Goal: Task Accomplishment & Management: Use online tool/utility

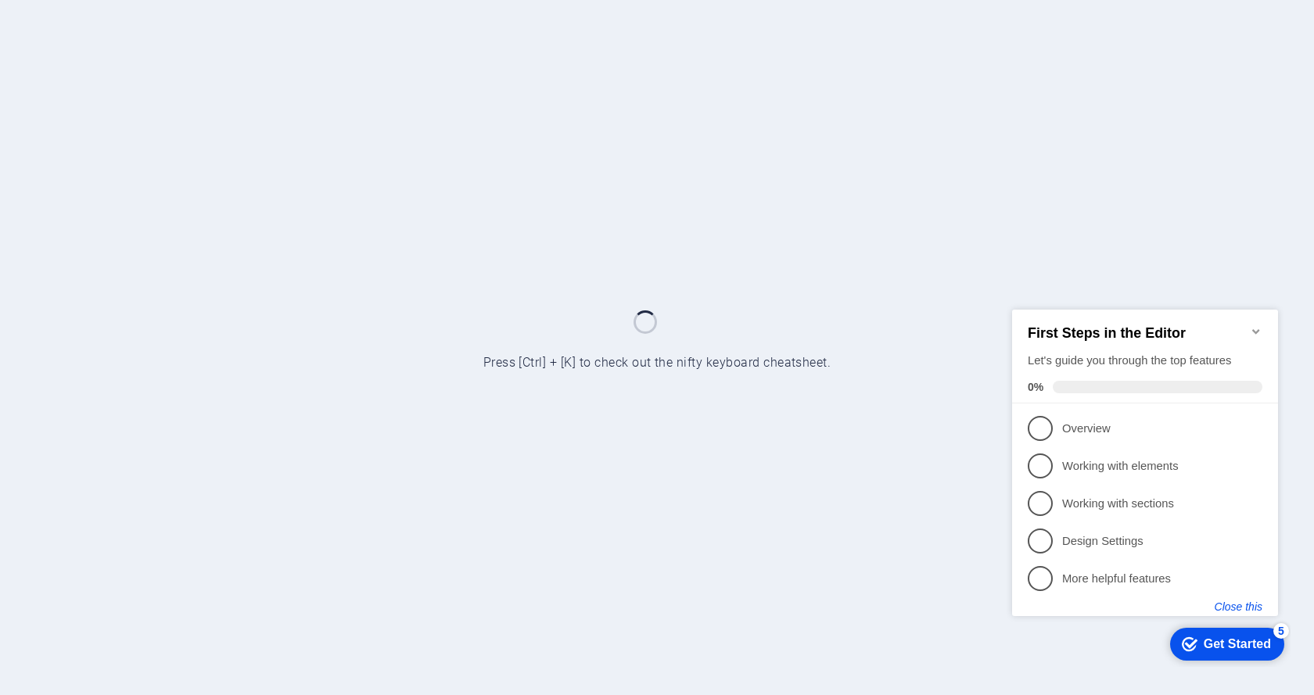
click at [1244, 604] on button "Close this" at bounding box center [1239, 606] width 48 height 13
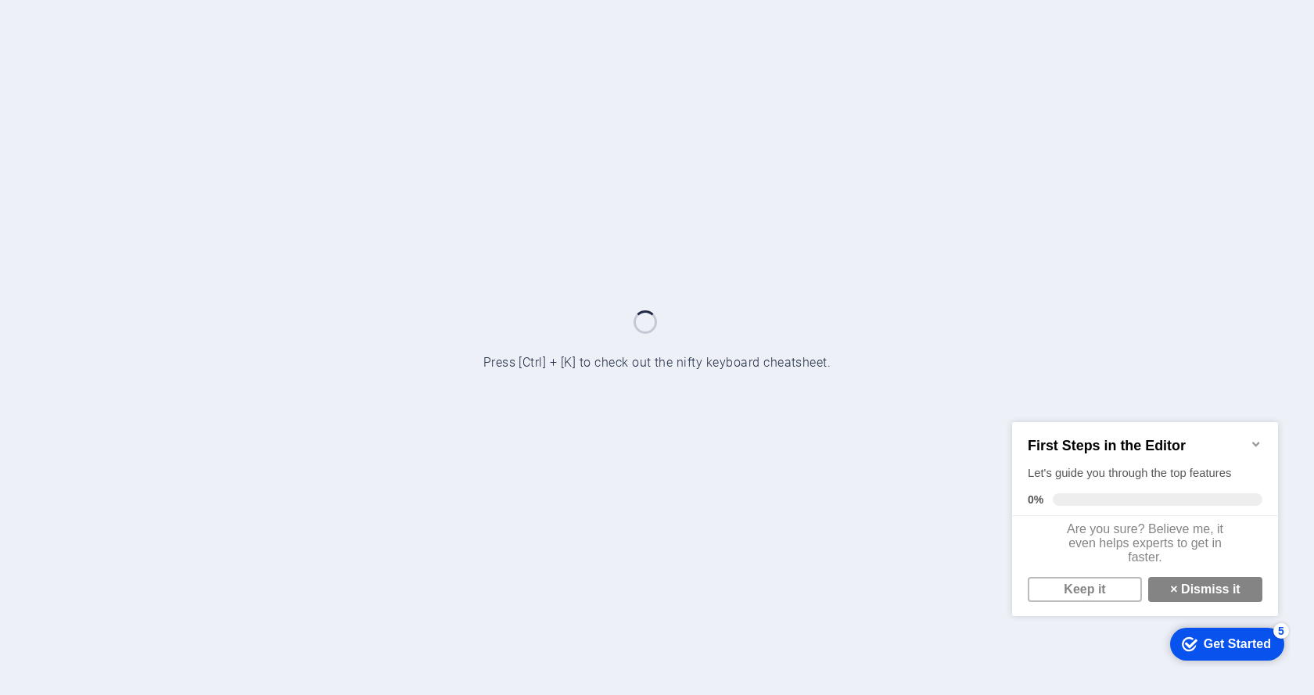
click at [1260, 442] on icon "Minimize checklist" at bounding box center [1256, 443] width 13 height 13
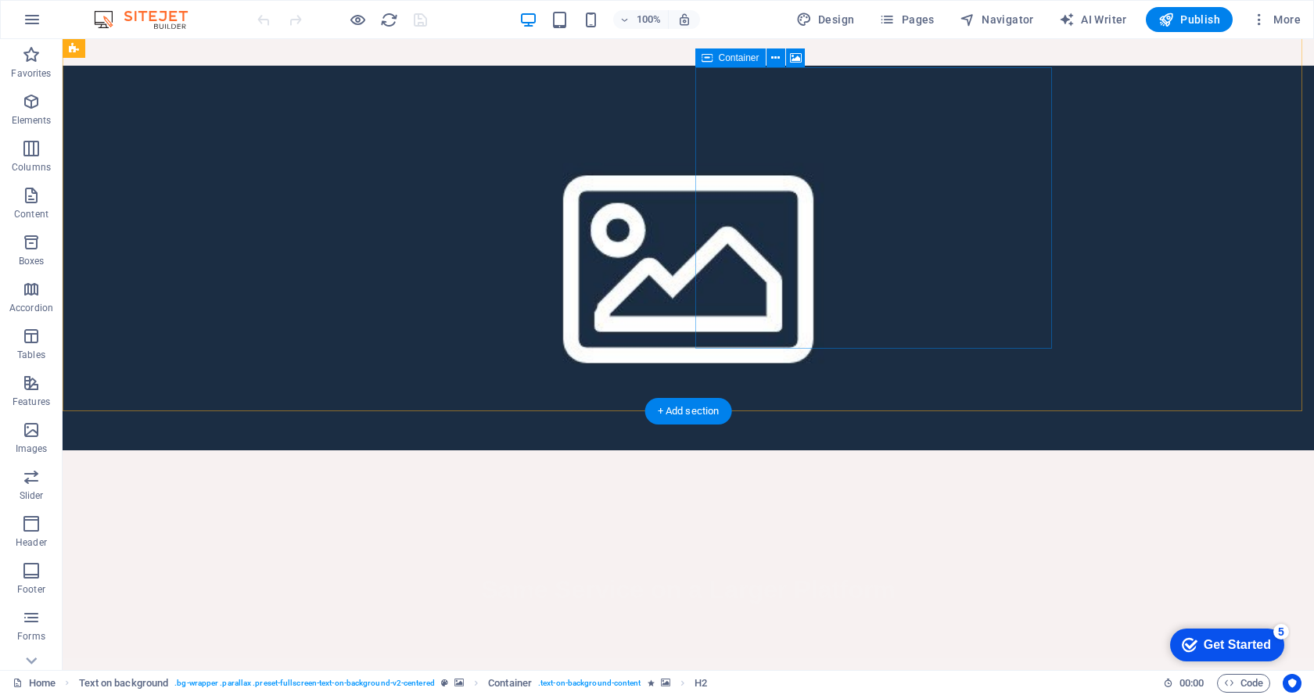
scroll to position [469, 0]
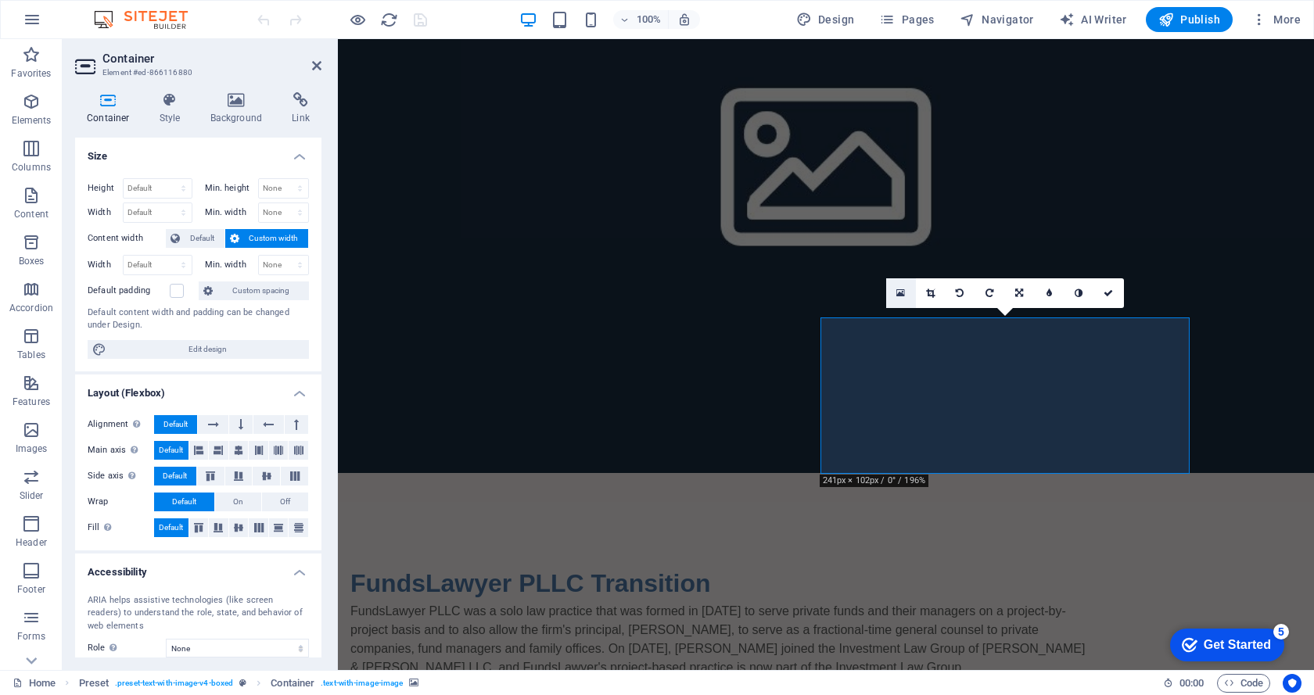
click at [895, 289] on link at bounding box center [901, 293] width 30 height 30
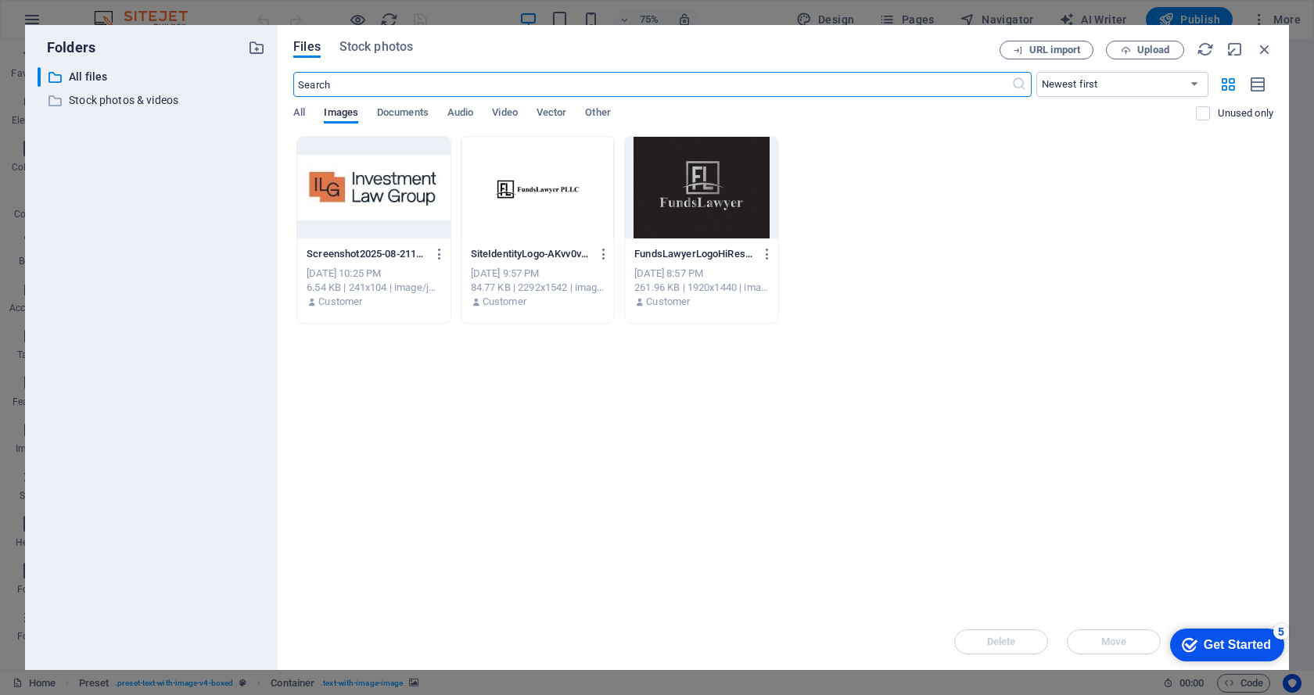
click at [390, 213] on div at bounding box center [373, 188] width 153 height 102
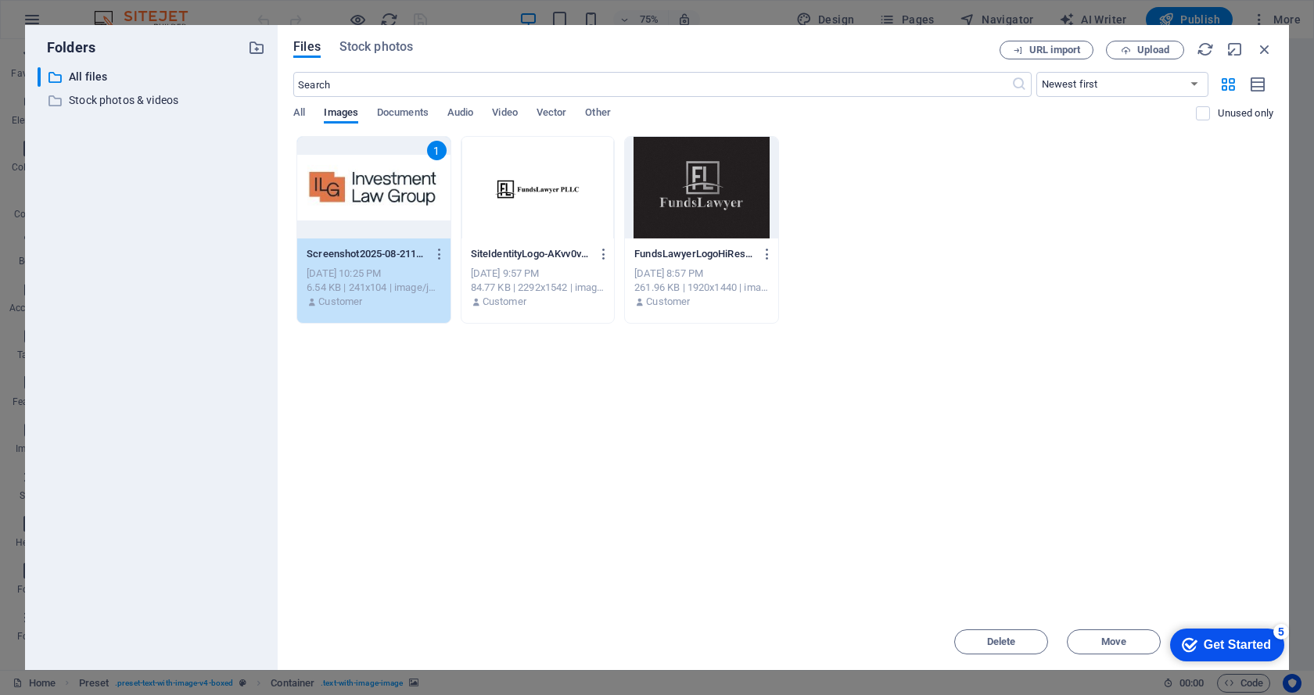
click at [1081, 340] on div "Drop files here to upload them instantly 1 Screenshot2025-08-21162452-4w8a7xgJN…" at bounding box center [783, 375] width 980 height 478
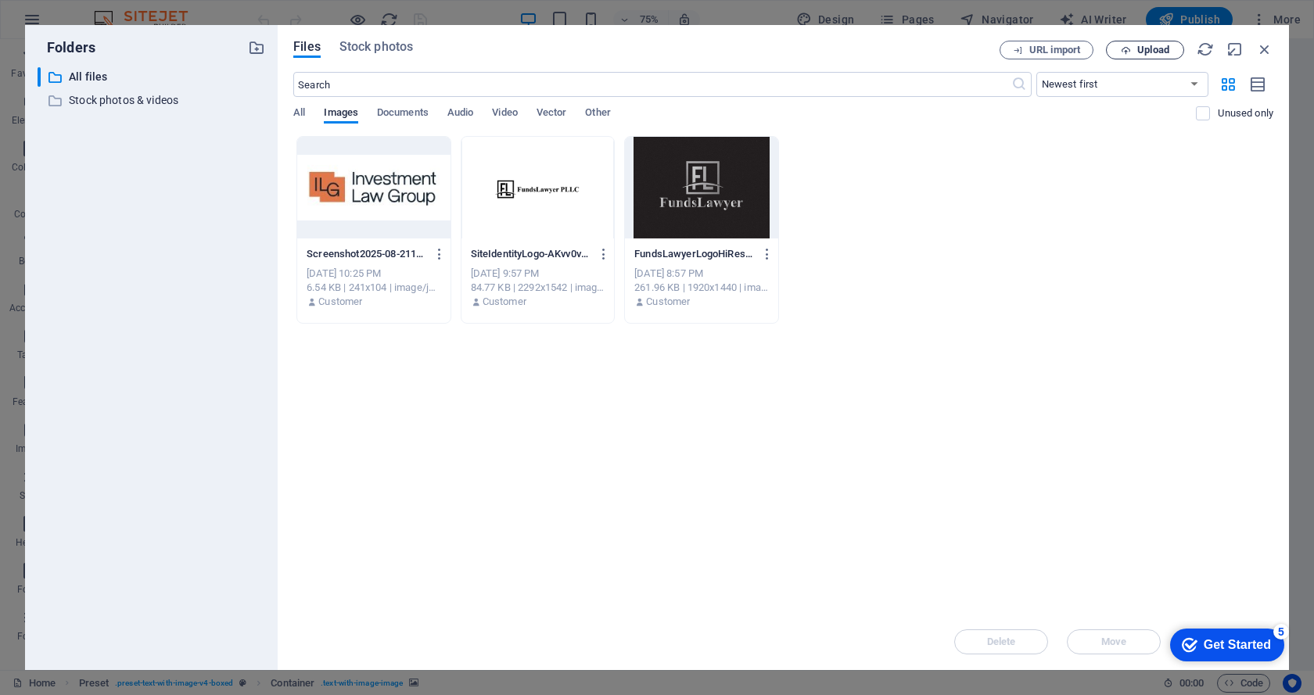
click at [1129, 50] on icon "button" at bounding box center [1126, 50] width 10 height 10
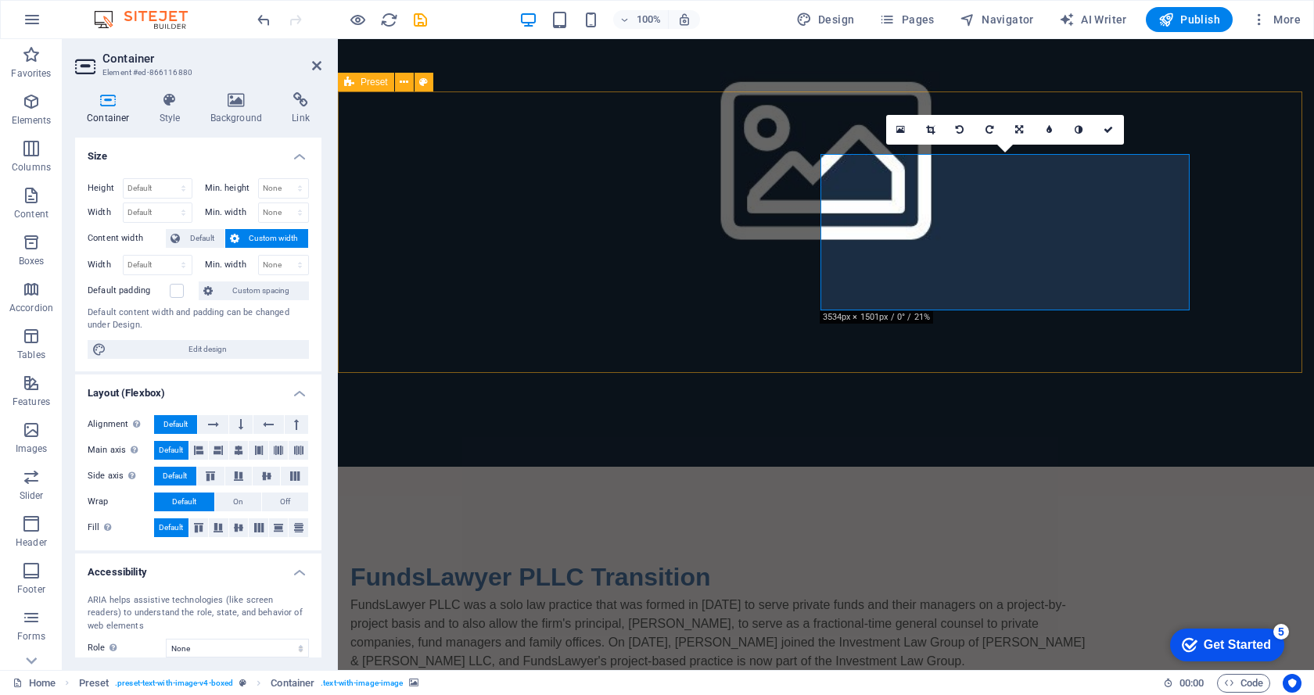
scroll to position [469, 0]
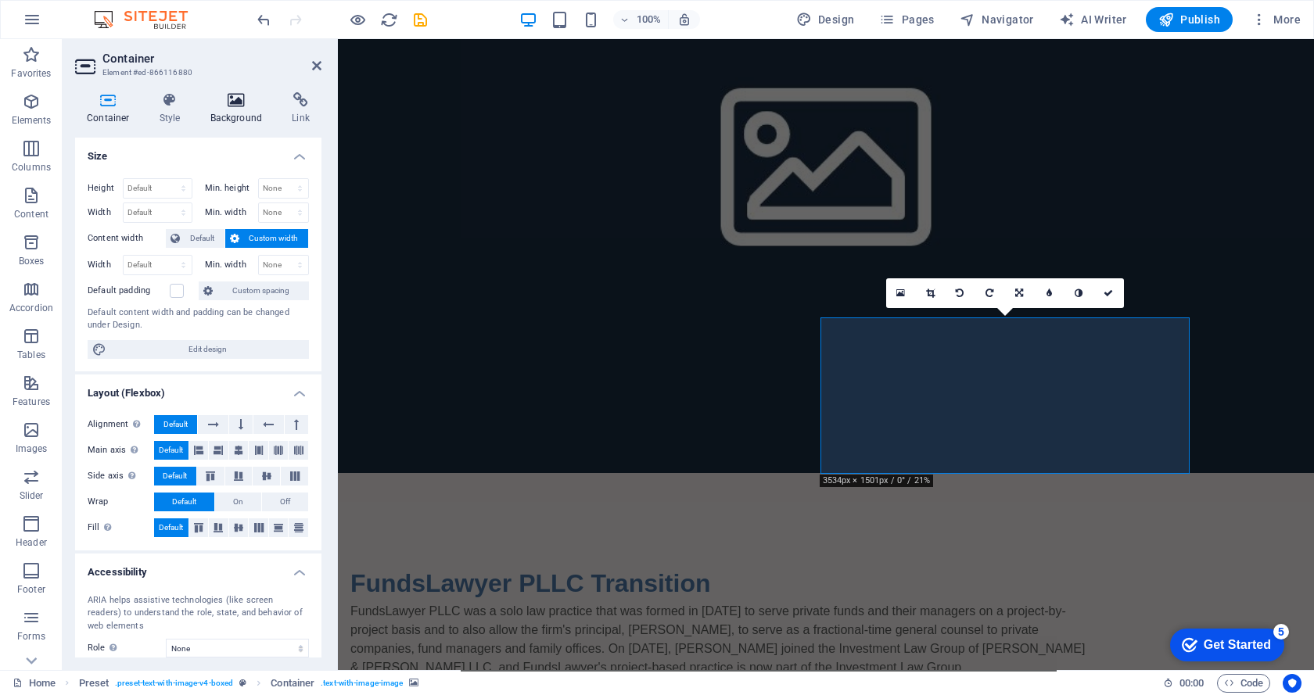
click at [231, 96] on icon at bounding box center [237, 100] width 76 height 16
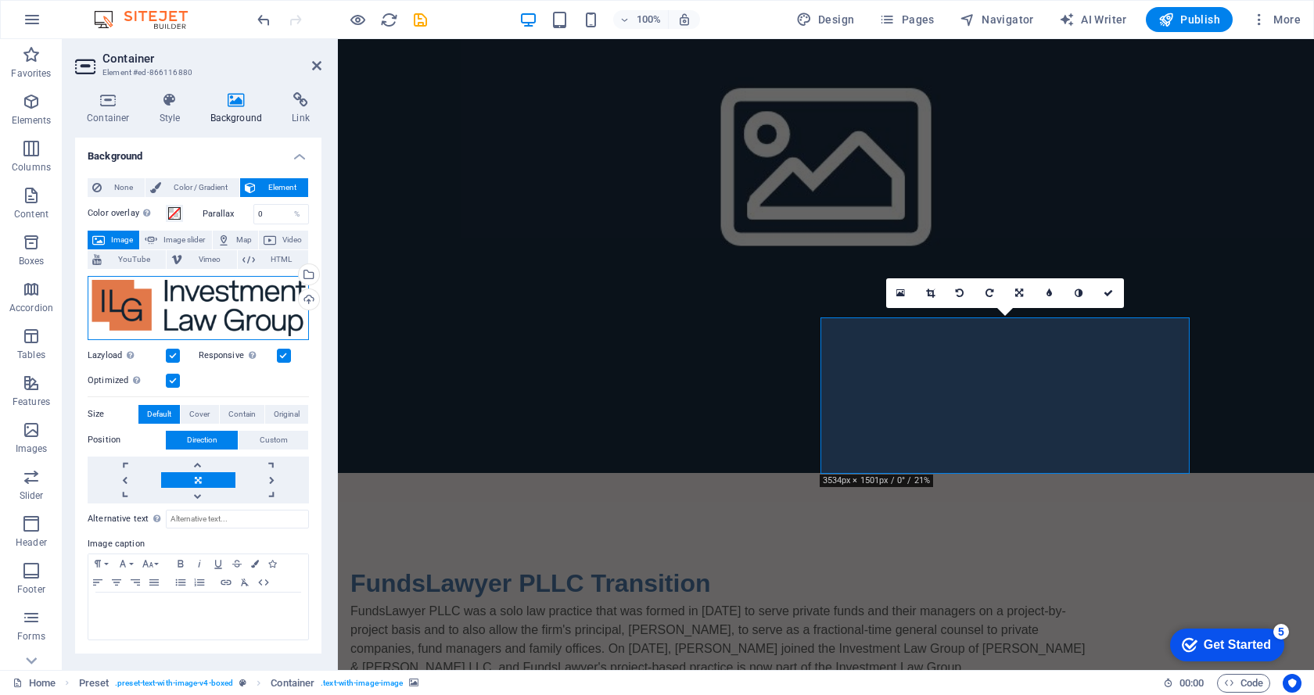
click at [199, 312] on div "Drag files here, click to choose files or select files from Files or our free s…" at bounding box center [198, 308] width 221 height 64
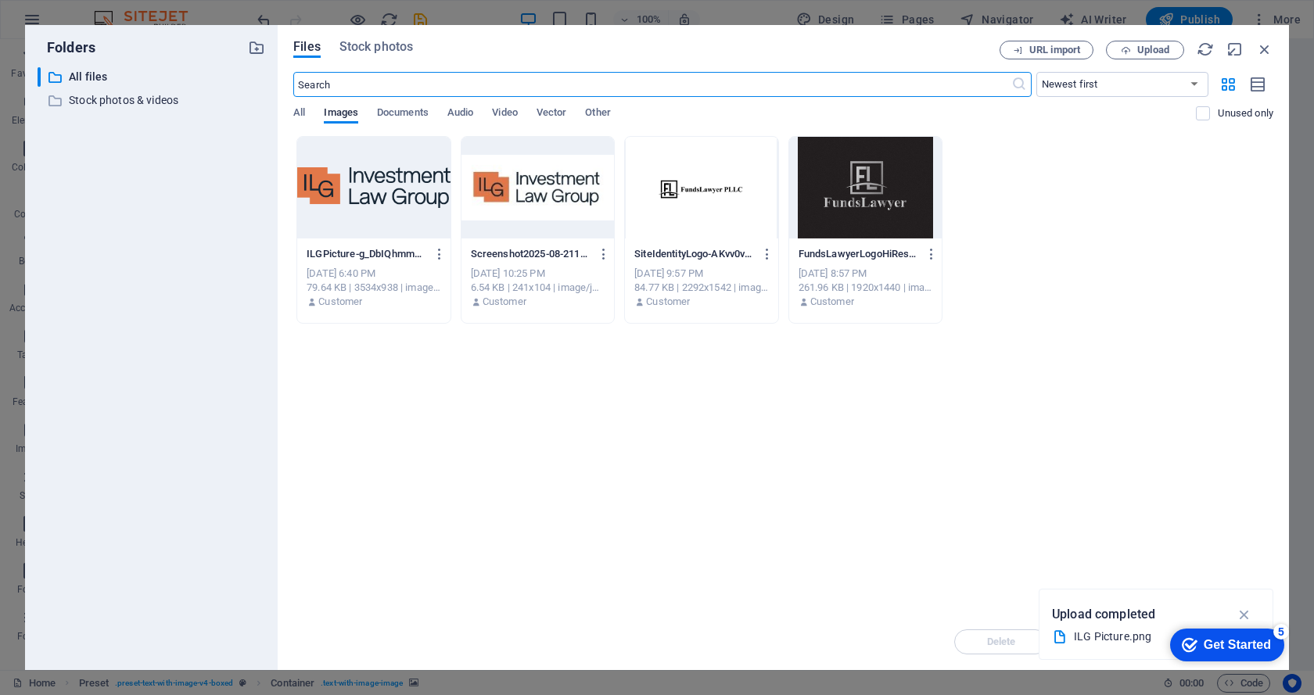
scroll to position [501, 0]
click at [351, 205] on div at bounding box center [373, 188] width 153 height 102
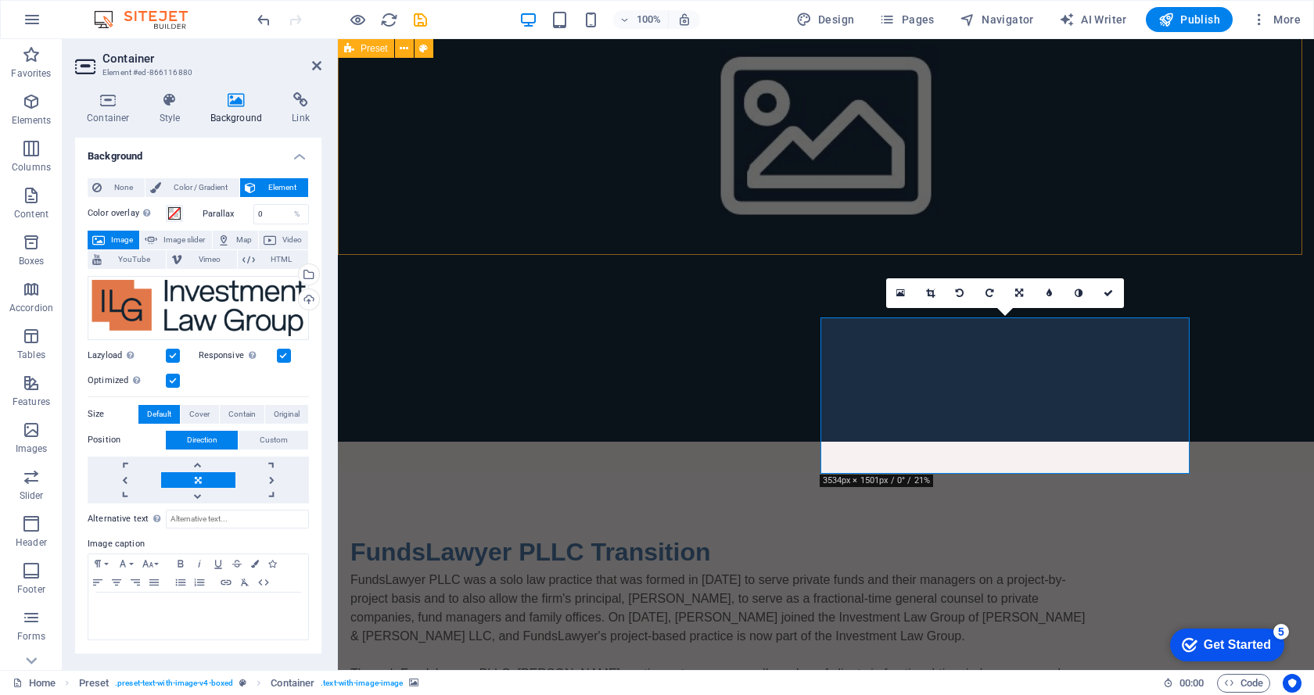
scroll to position [469, 0]
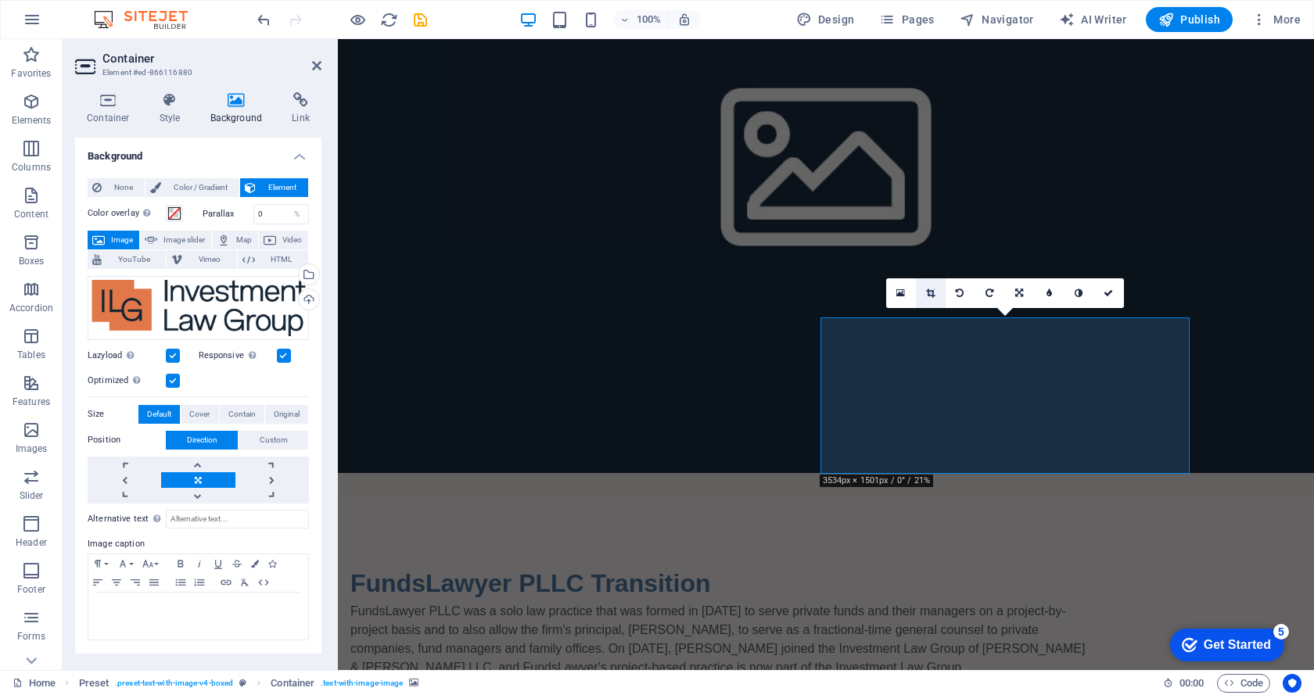
click at [932, 295] on icon at bounding box center [930, 293] width 9 height 9
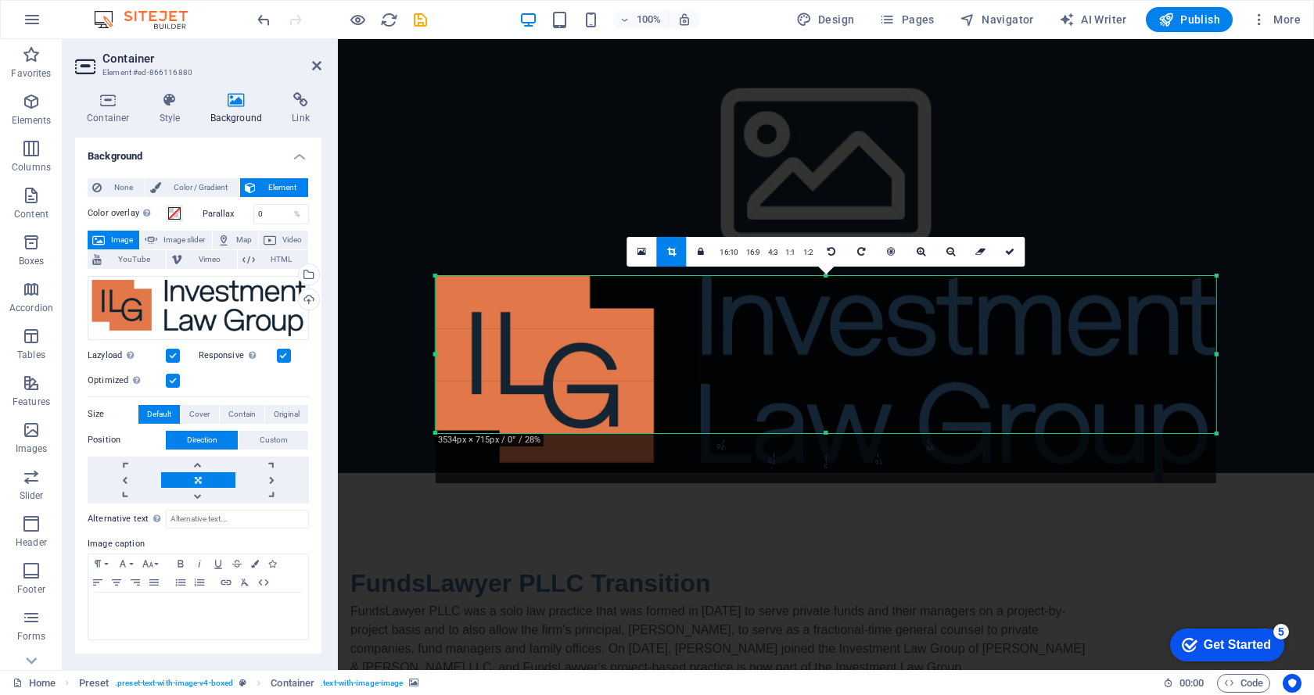
drag, startPoint x: 827, startPoint y: 456, endPoint x: 838, endPoint y: 407, distance: 50.5
click at [838, 407] on div "180 170 160 150 140 130 120 110 100 90 80 70 60 50 40 30 20 10 0 -10 -20 -30 -4…" at bounding box center [826, 355] width 781 height 158
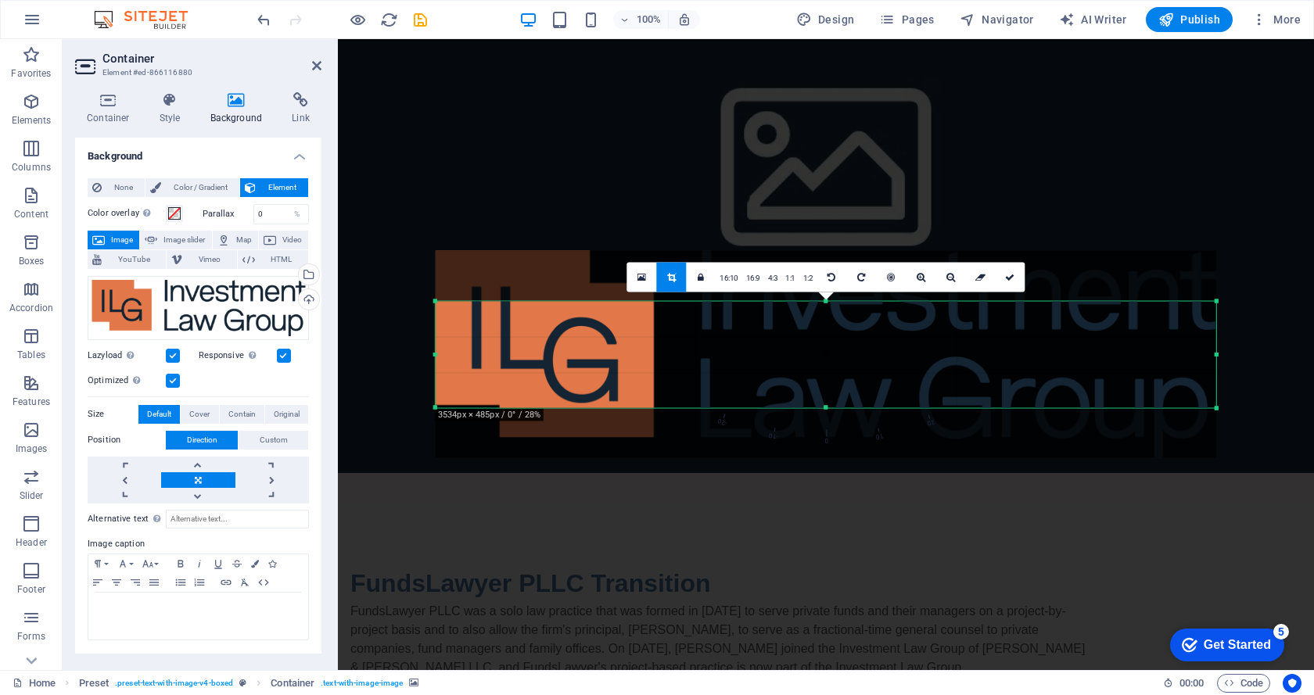
drag, startPoint x: 826, startPoint y: 275, endPoint x: 825, endPoint y: 326, distance: 50.8
click at [825, 326] on div "180 170 160 150 140 130 120 110 100 90 80 70 60 50 40 30 20 10 0 -10 -20 -30 -4…" at bounding box center [826, 354] width 781 height 107
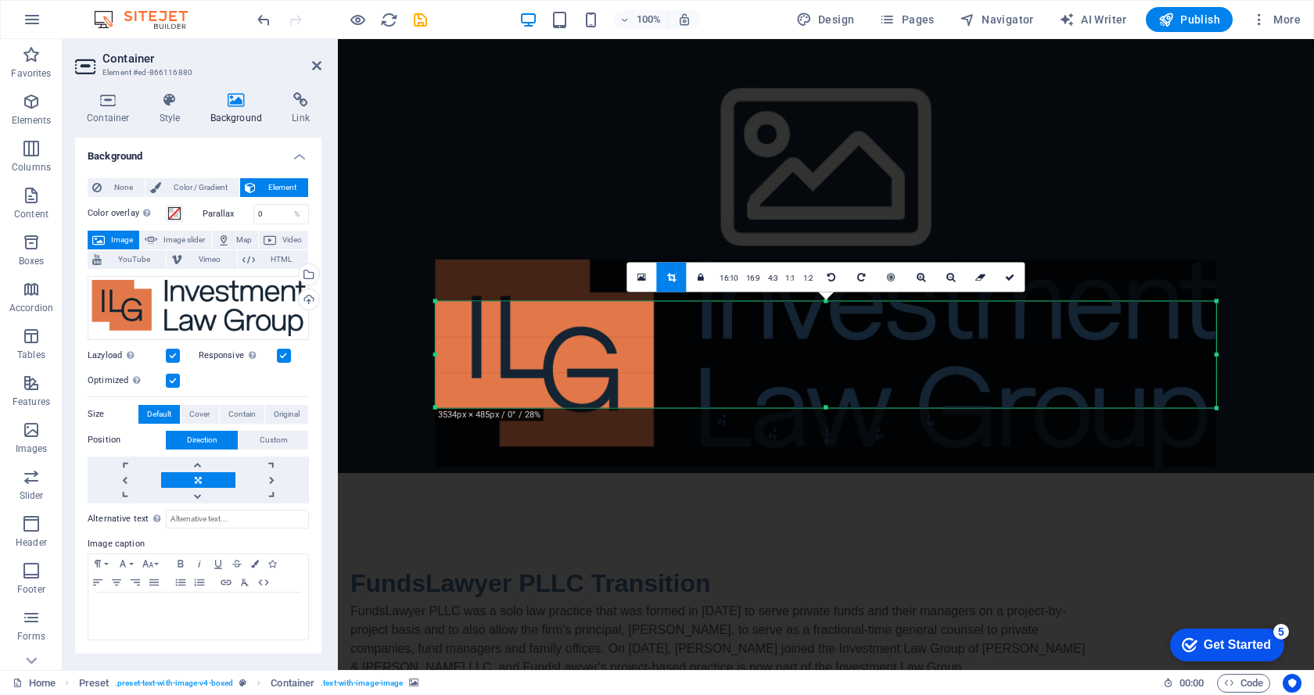
drag, startPoint x: 825, startPoint y: 297, endPoint x: 822, endPoint y: 307, distance: 9.9
click at [822, 307] on div at bounding box center [826, 363] width 781 height 207
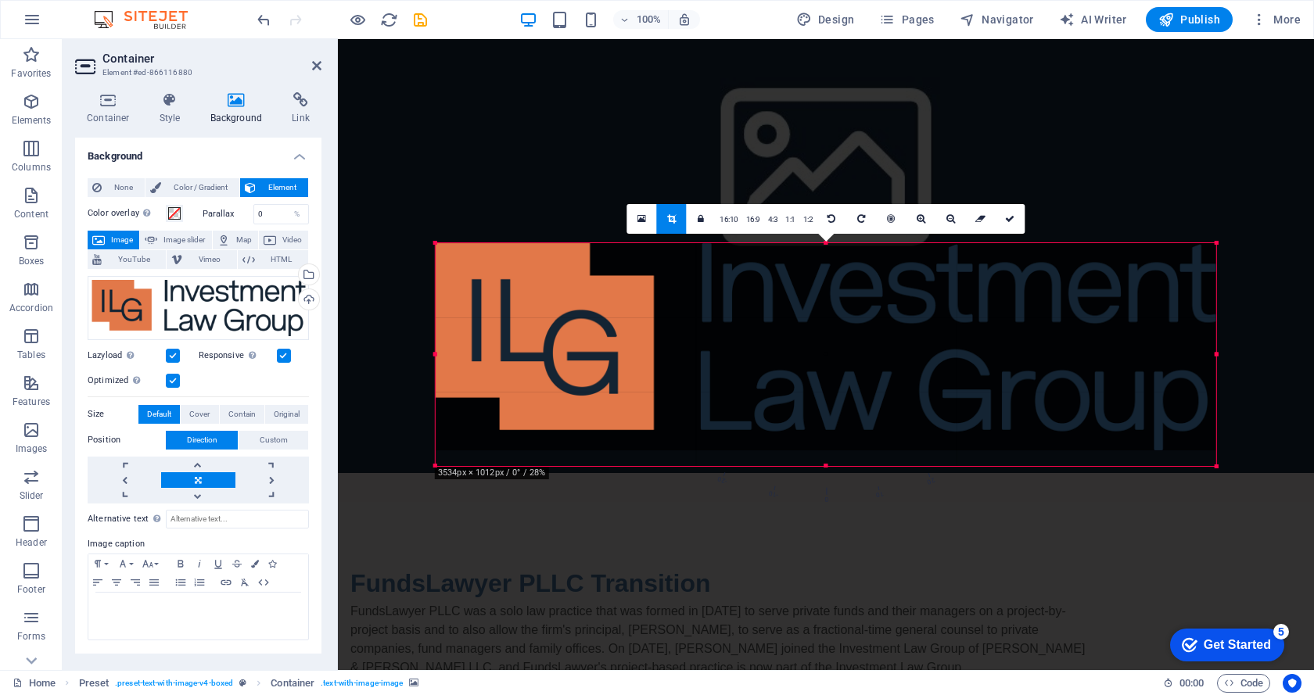
drag, startPoint x: 827, startPoint y: 299, endPoint x: 843, endPoint y: 182, distance: 117.7
click at [843, 182] on div "Drag here to replace the existing content. Press “Ctrl” if you want to create a…" at bounding box center [826, 354] width 976 height 631
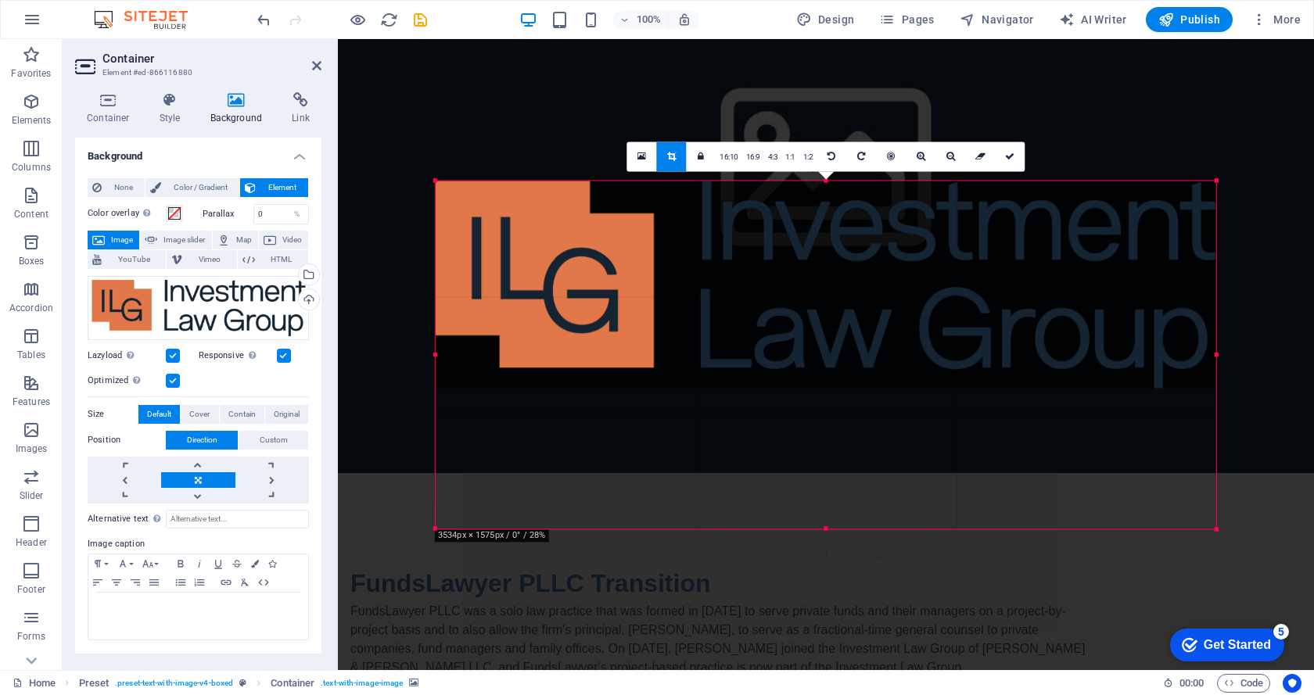
drag, startPoint x: 827, startPoint y: 459, endPoint x: 832, endPoint y: 606, distance: 147.1
click at [834, 606] on div "Drag here to replace the existing content. Press “Ctrl” if you want to create a…" at bounding box center [826, 354] width 976 height 631
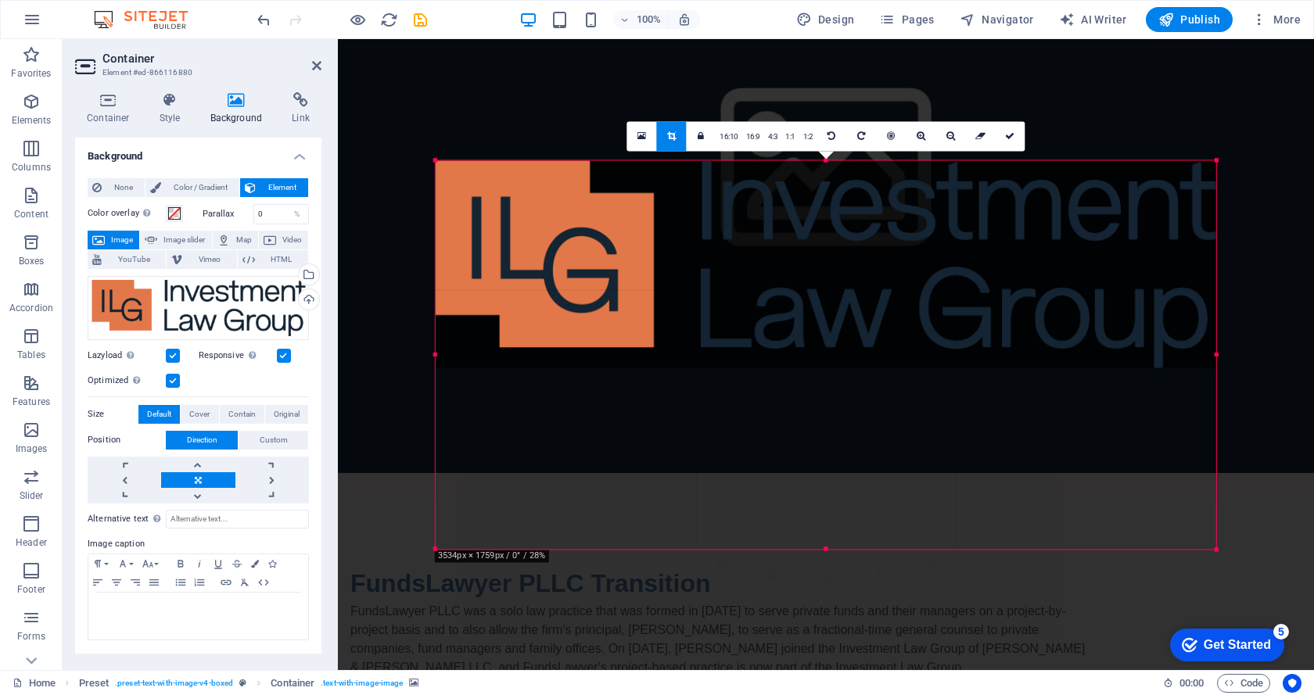
drag, startPoint x: 828, startPoint y: 460, endPoint x: 826, endPoint y: 657, distance: 197.1
click at [826, 655] on div "Drag here to replace the existing content. Press “Ctrl” if you want to create a…" at bounding box center [826, 354] width 976 height 631
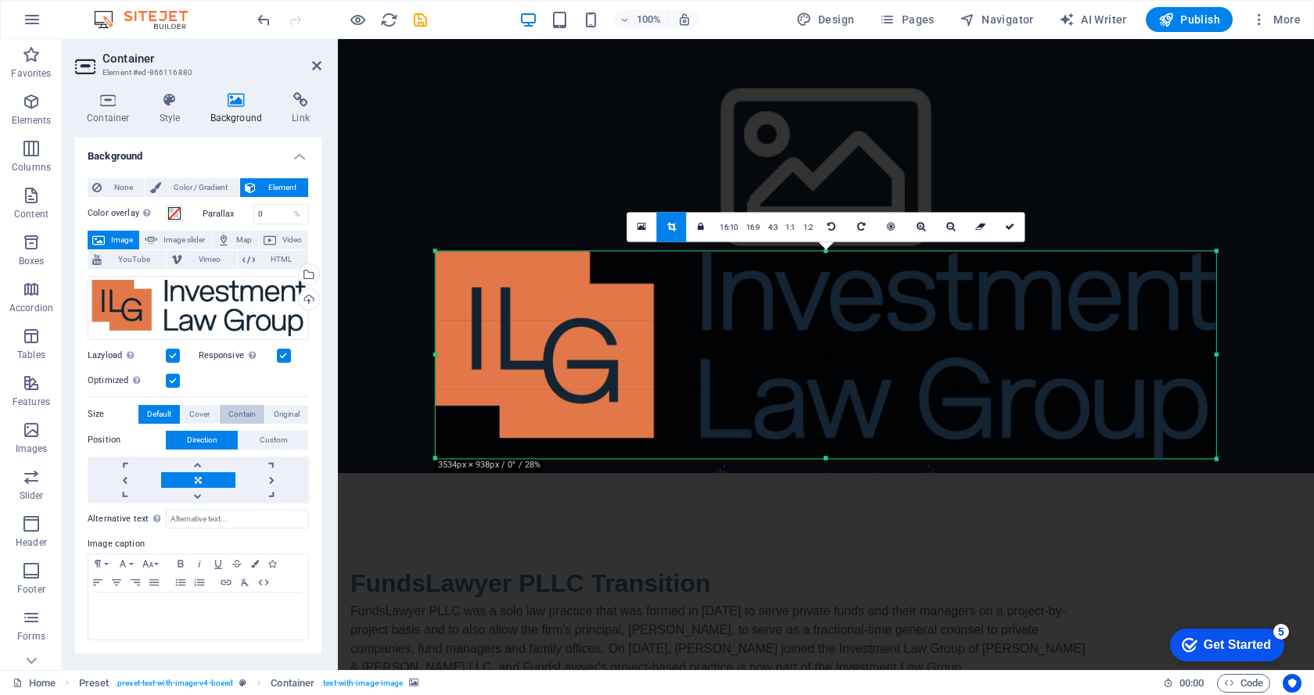
click at [249, 414] on span "Contain" at bounding box center [241, 414] width 27 height 19
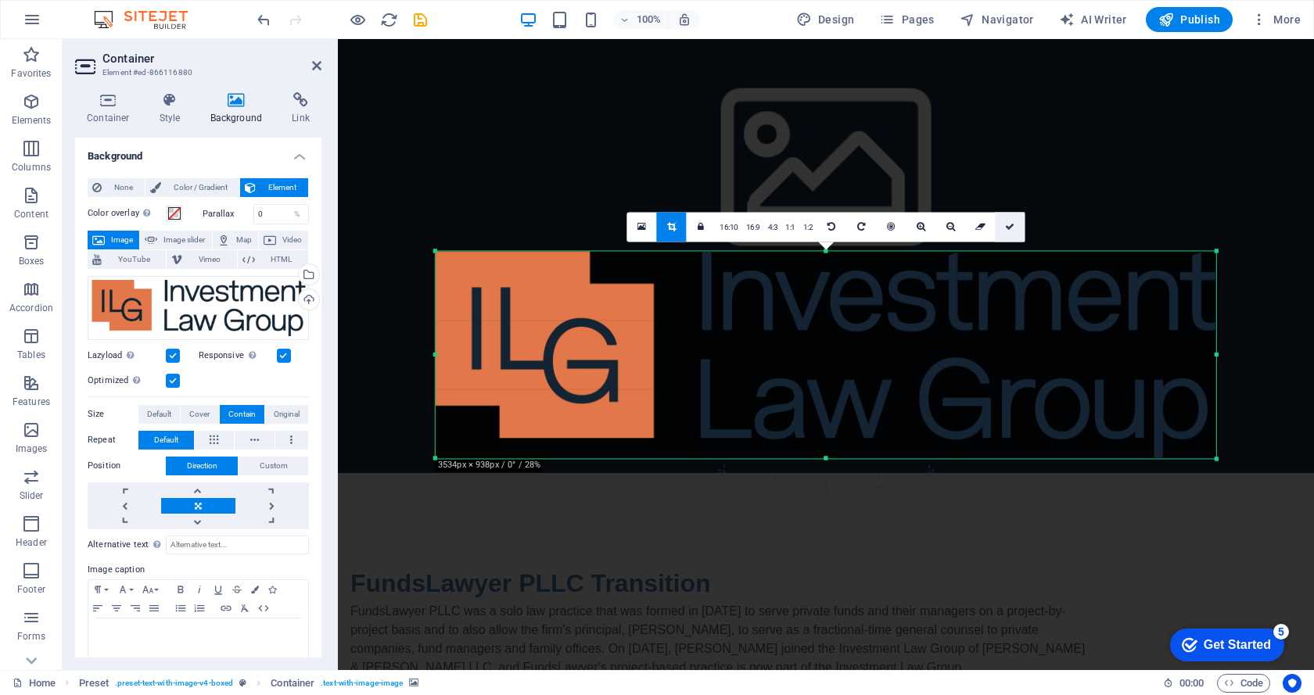
click at [1008, 228] on icon at bounding box center [1009, 226] width 9 height 9
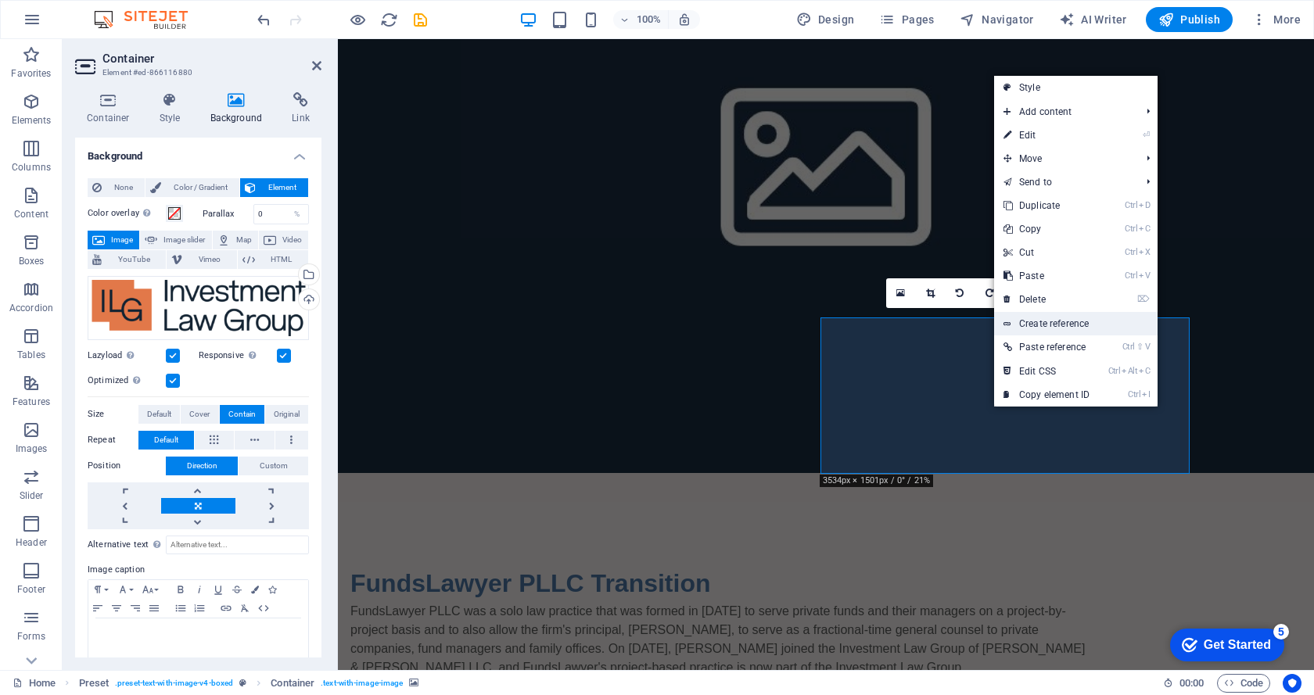
click at [1074, 322] on link "Create reference" at bounding box center [1075, 323] width 163 height 23
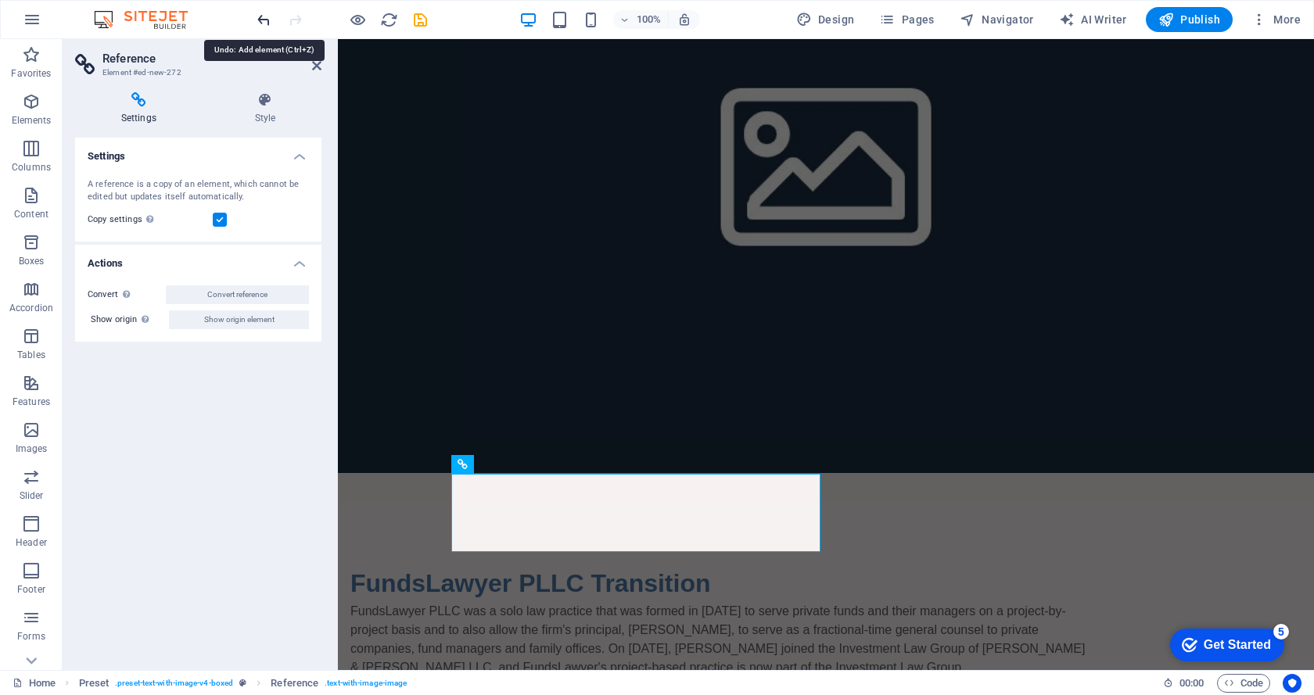
click at [261, 16] on icon "undo" at bounding box center [264, 20] width 18 height 18
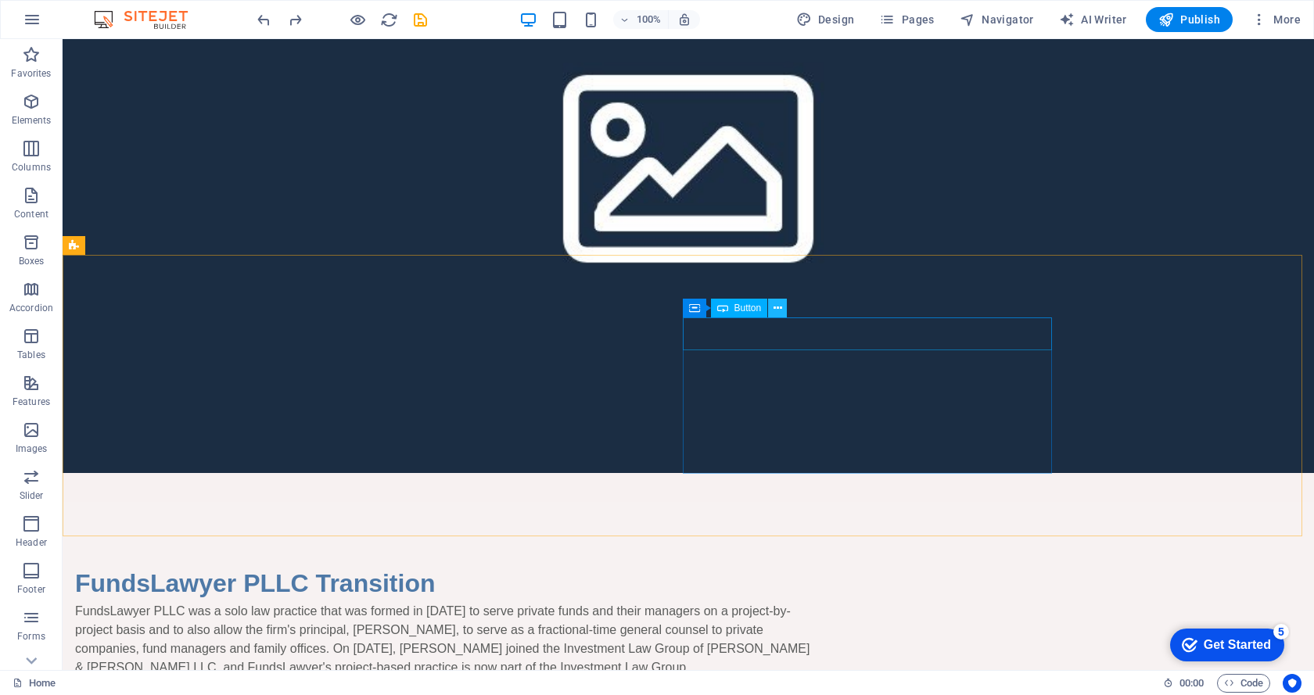
click at [777, 311] on icon at bounding box center [778, 308] width 9 height 16
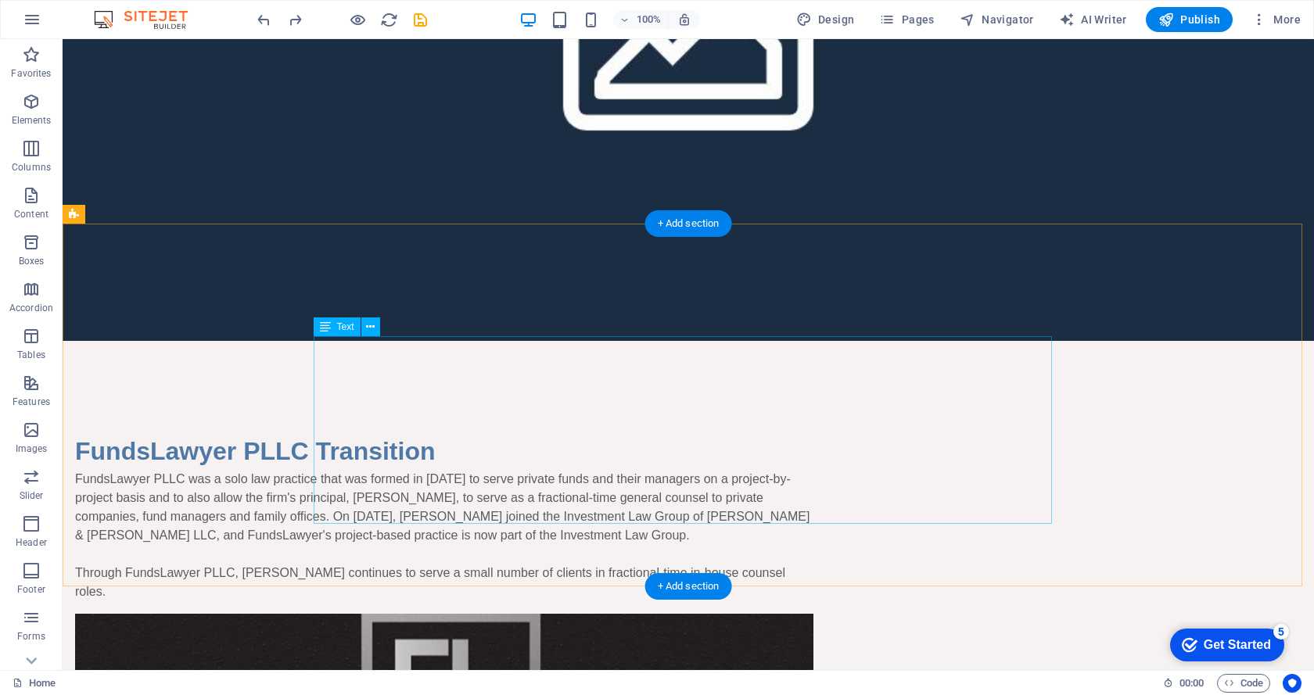
scroll to position [313, 0]
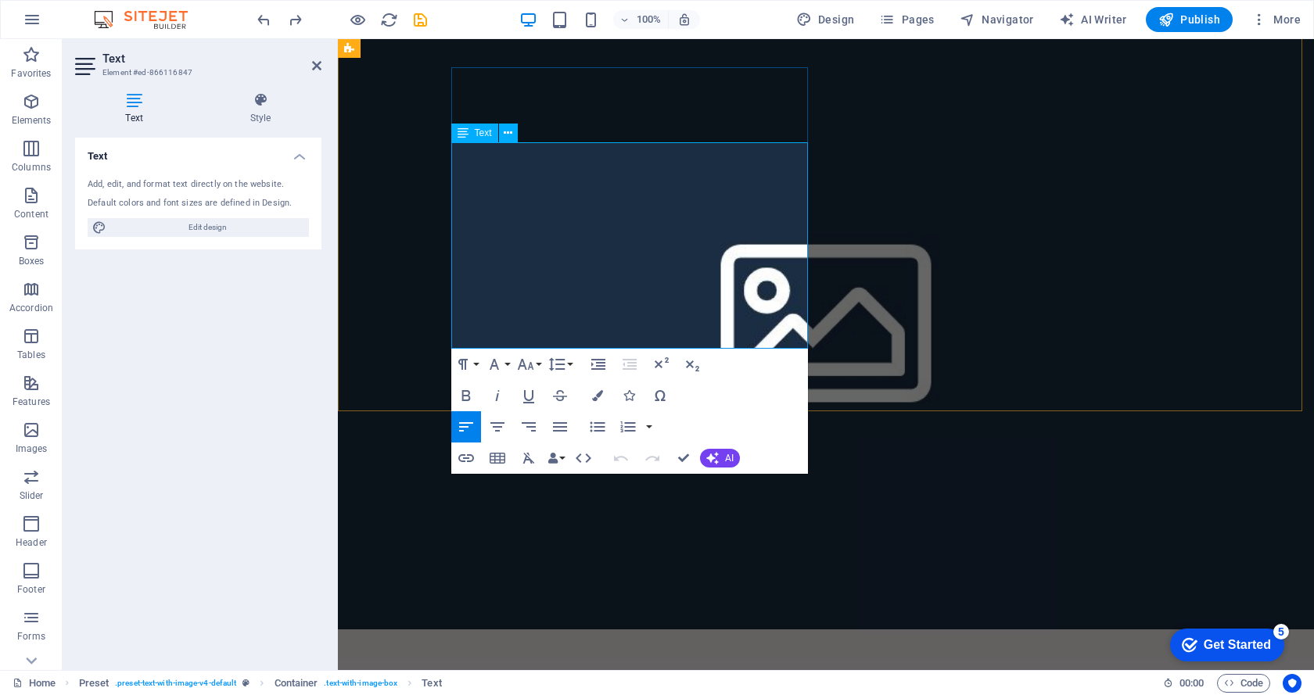
drag, startPoint x: 594, startPoint y: 261, endPoint x: 676, endPoint y: 281, distance: 84.4
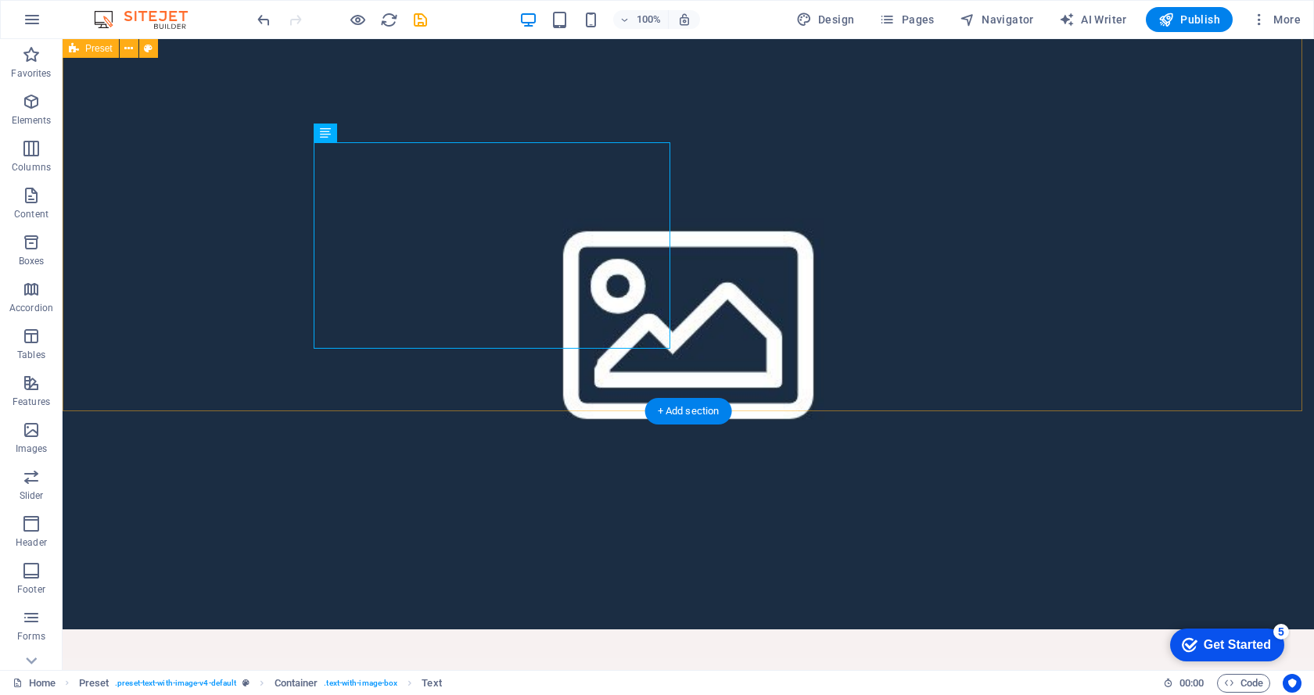
select select "%"
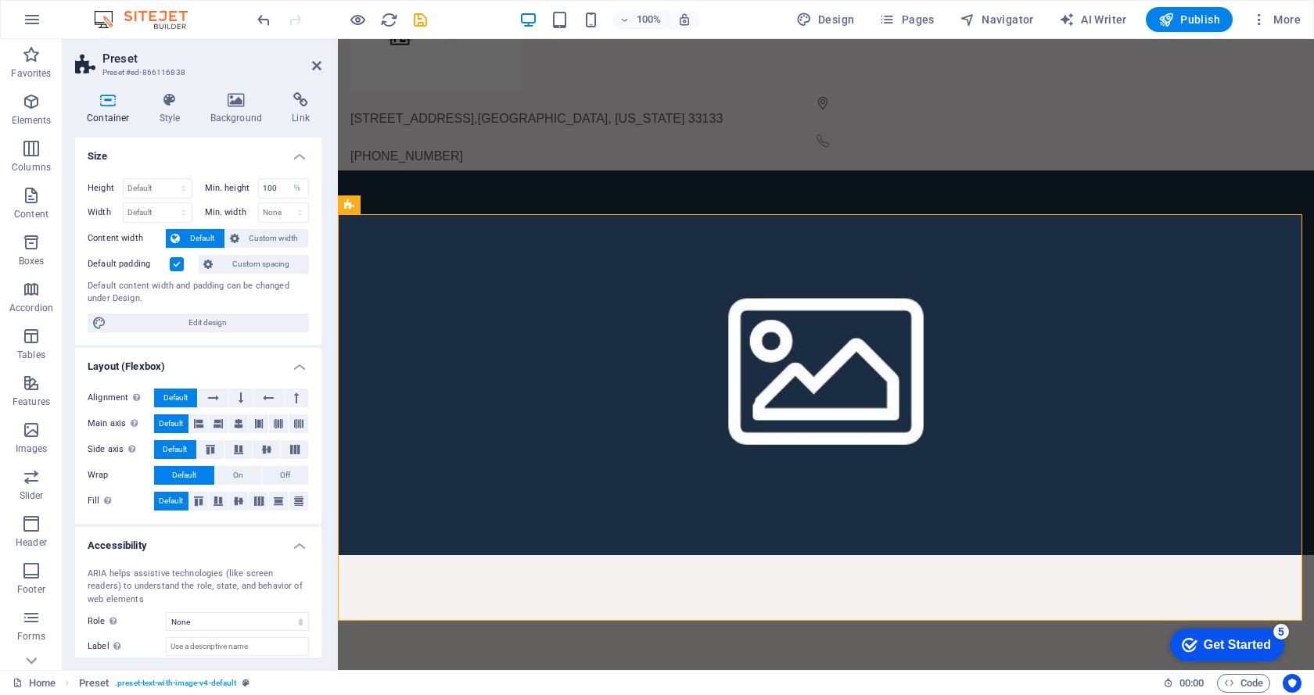
scroll to position [156, 0]
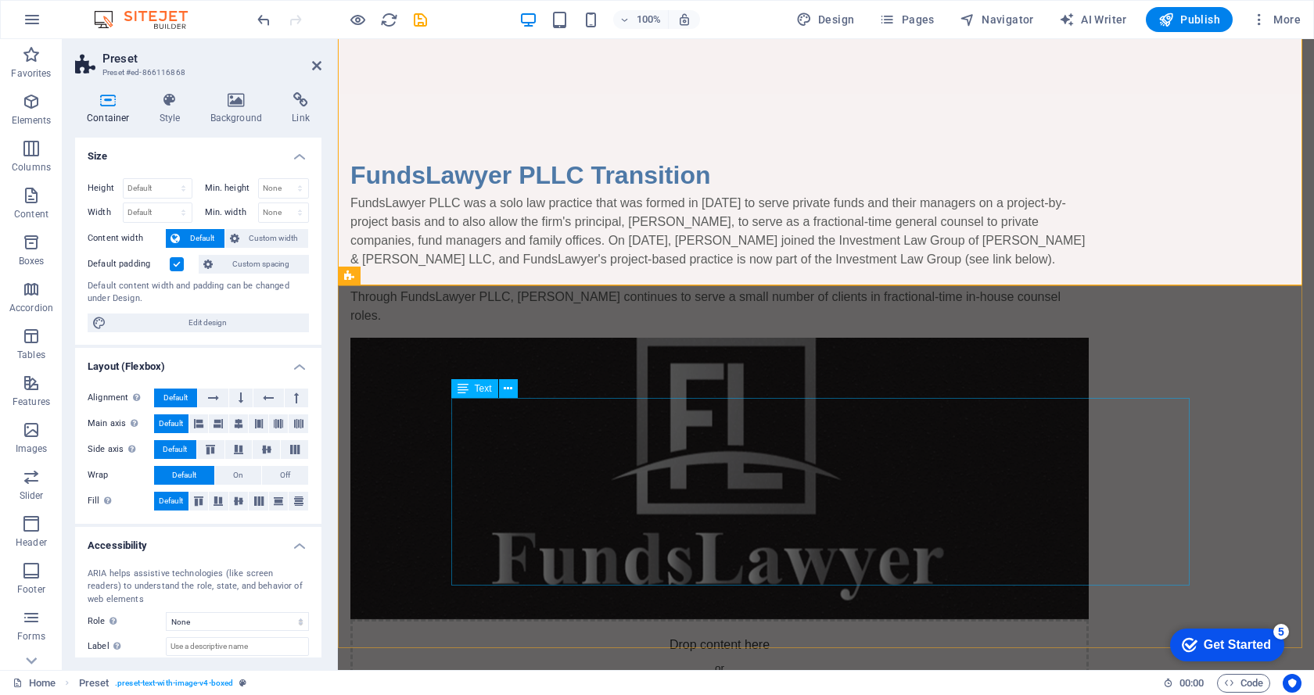
scroll to position [972, 0]
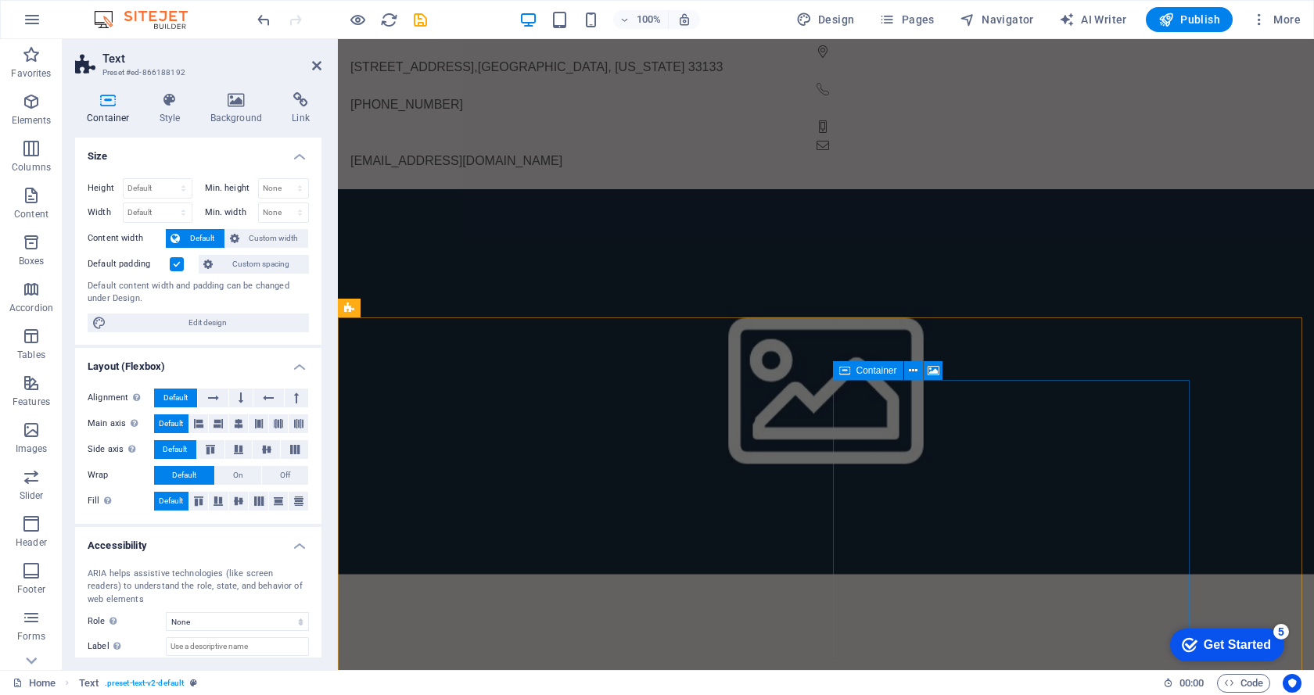
scroll to position [156, 0]
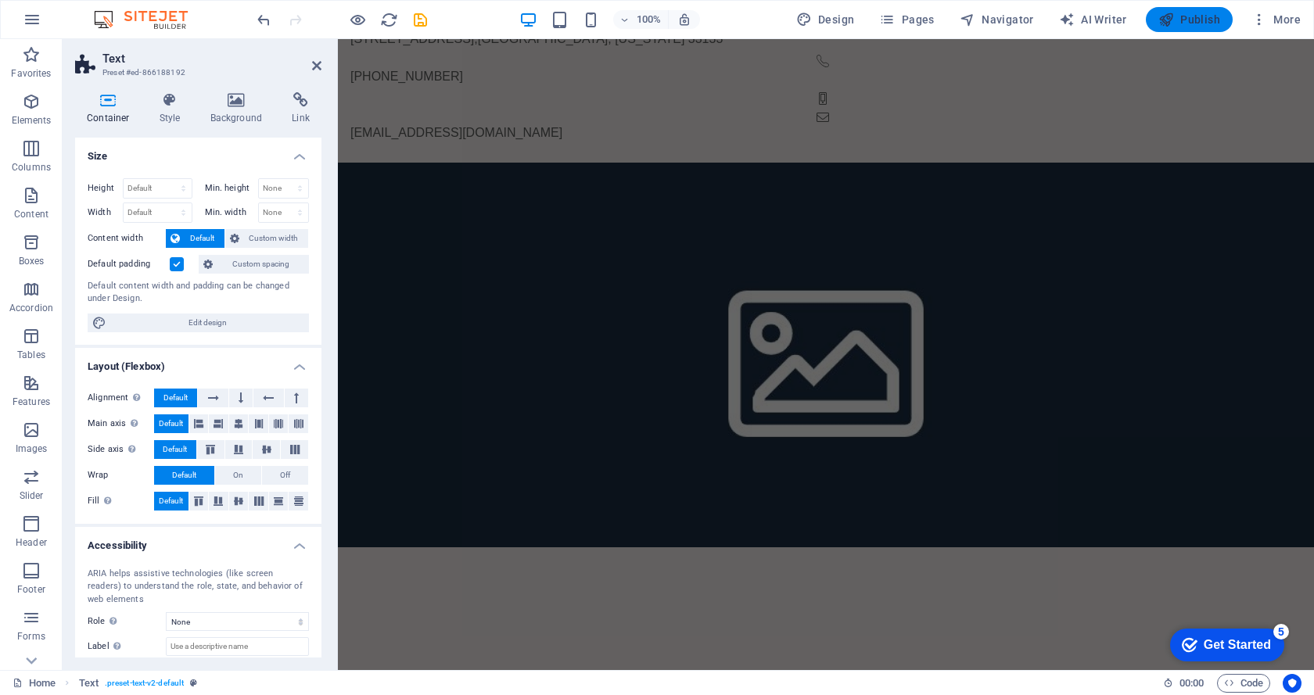
click at [1169, 23] on icon "button" at bounding box center [1166, 20] width 16 height 16
